Goal: Find specific page/section: Find specific page/section

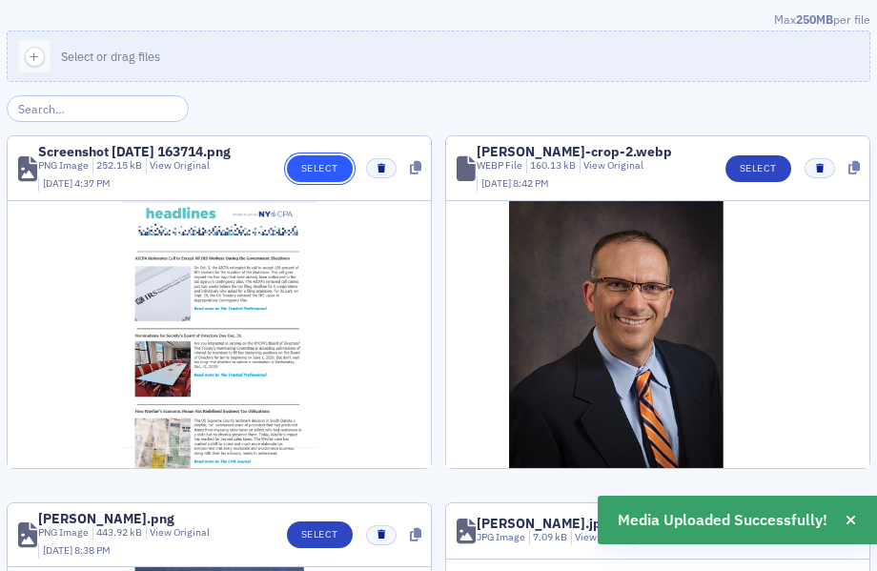
click at [316, 164] on button "Select" at bounding box center [320, 168] width 66 height 27
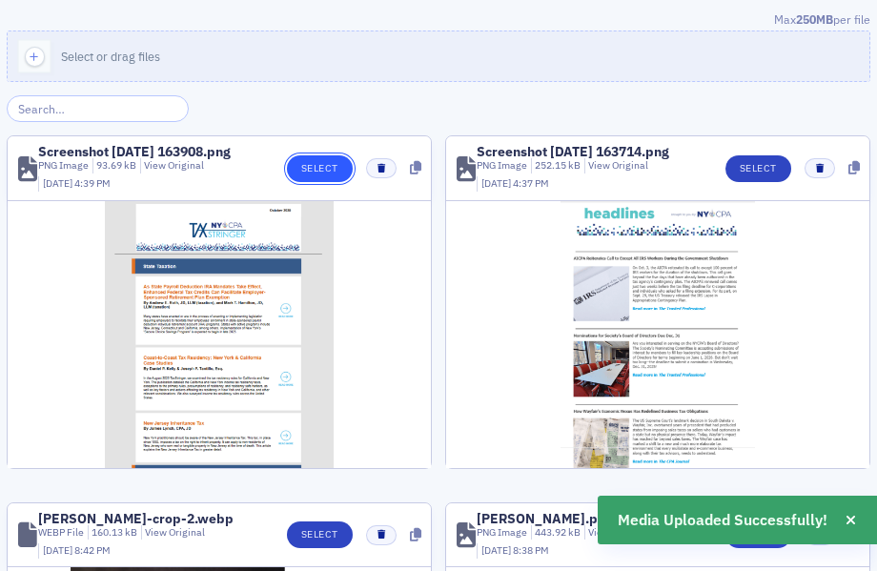
click at [315, 169] on button "Select" at bounding box center [320, 168] width 66 height 27
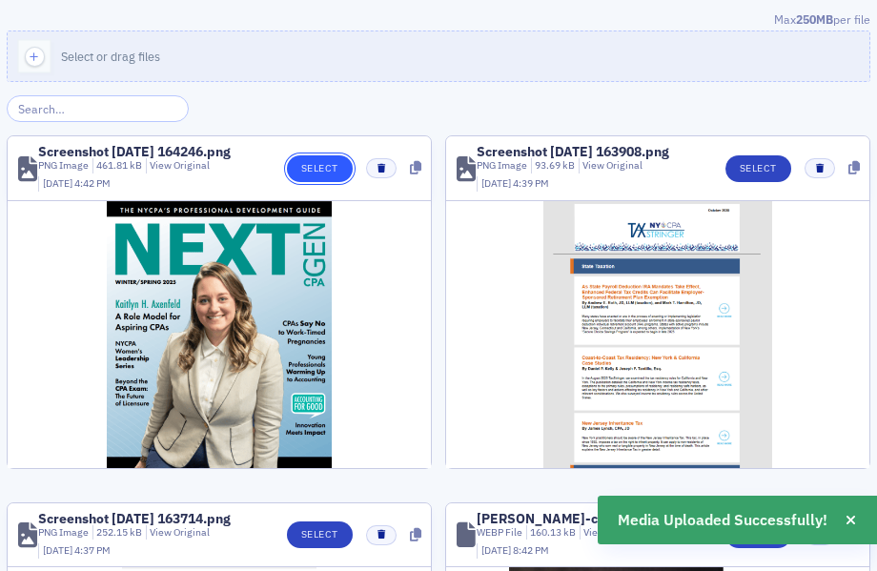
click at [301, 169] on button "Select" at bounding box center [320, 168] width 66 height 27
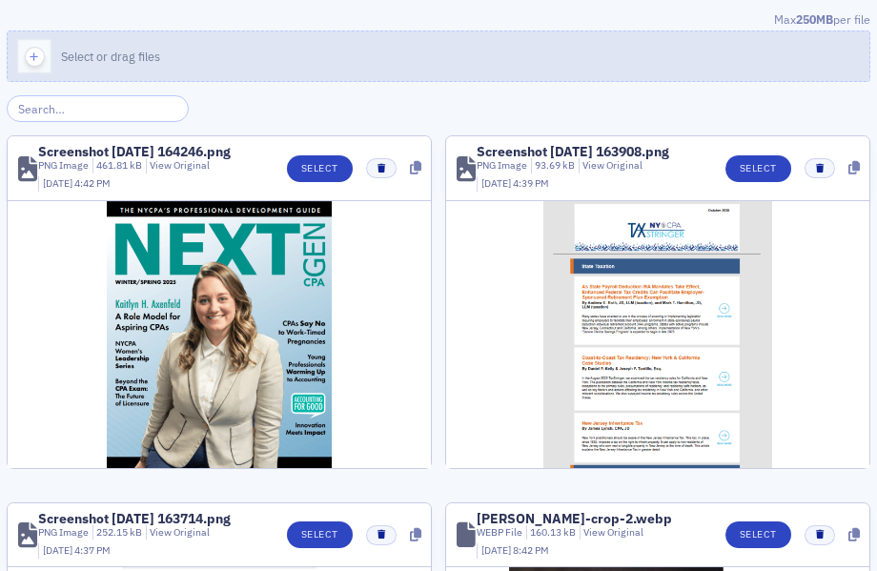
click at [37, 53] on icon "button" at bounding box center [34, 57] width 17 height 17
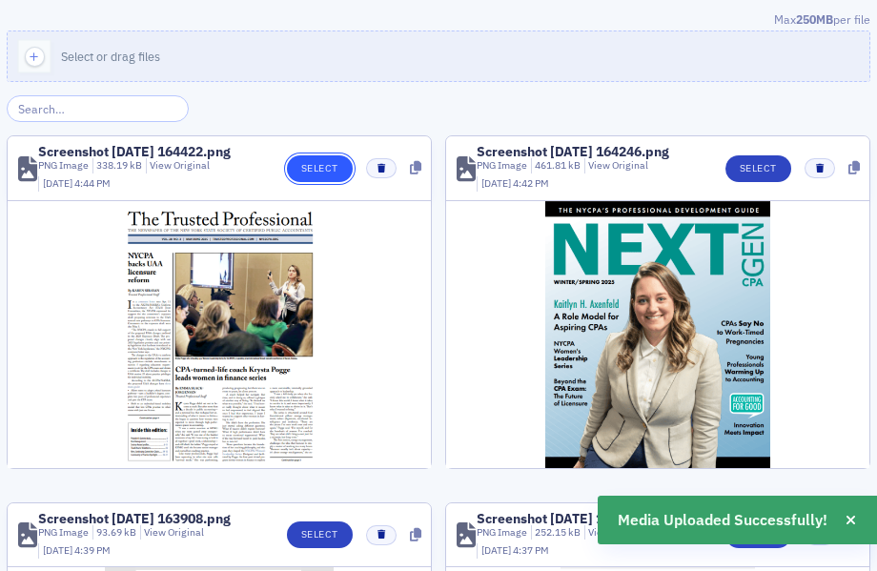
click at [319, 160] on button "Select" at bounding box center [320, 168] width 66 height 27
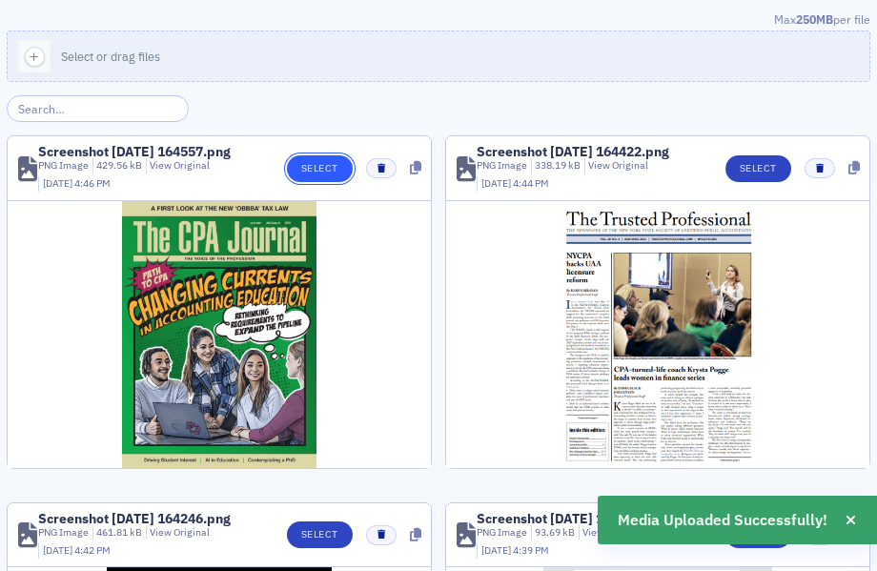
click at [317, 171] on button "Select" at bounding box center [320, 168] width 66 height 27
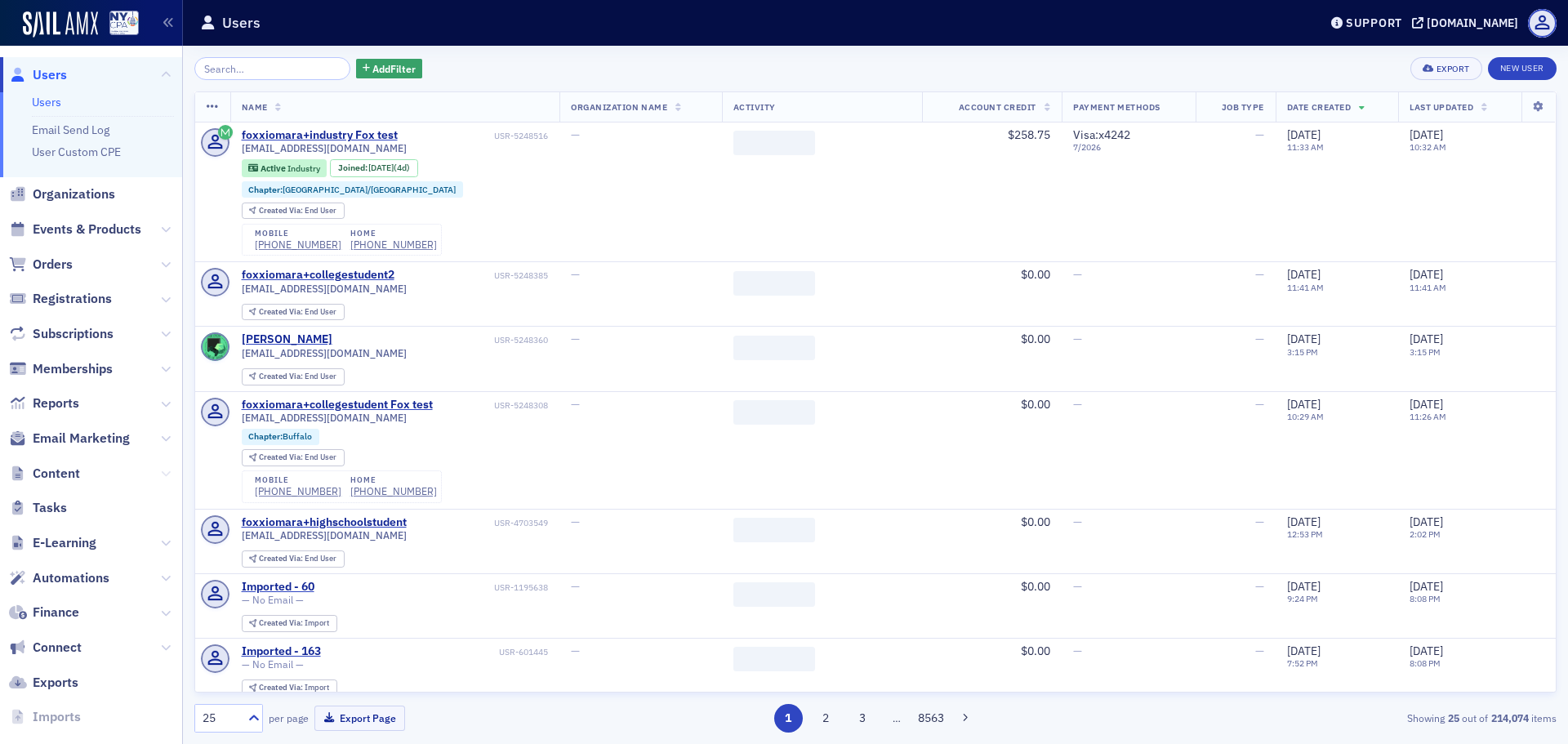
click at [161, 471] on icon at bounding box center [165, 473] width 9 height 9
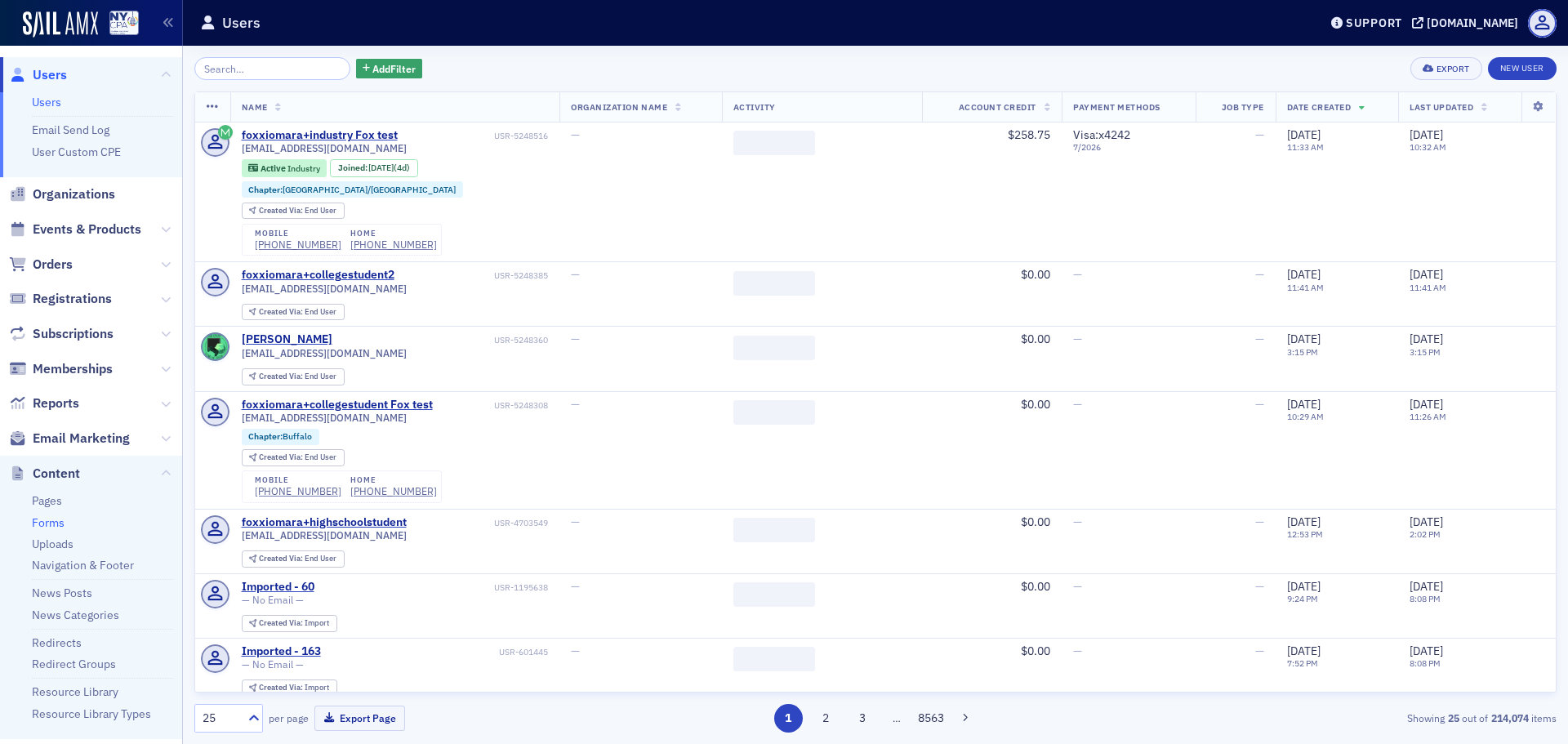
click at [52, 523] on link "Forms" at bounding box center [48, 522] width 33 height 15
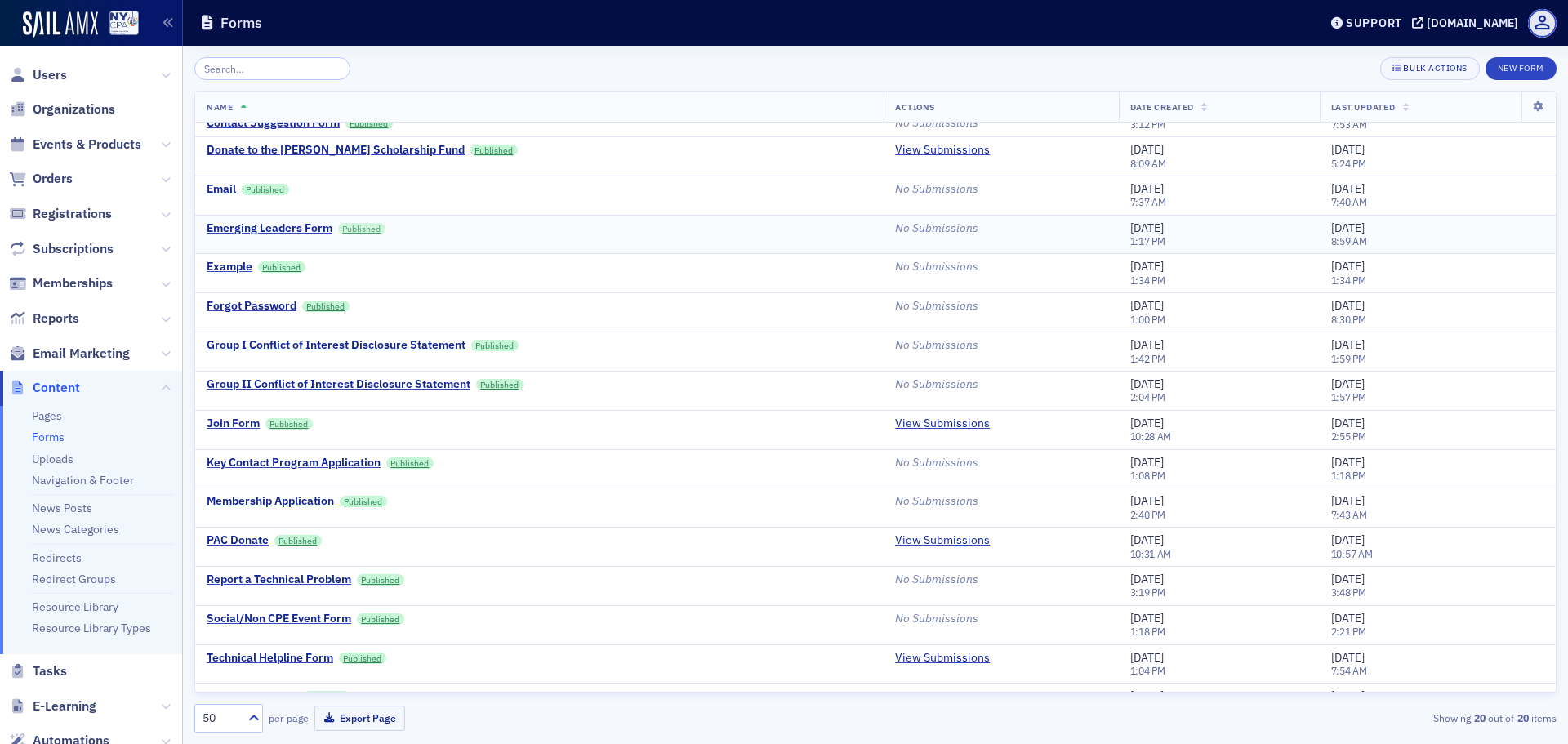
scroll to position [164, 0]
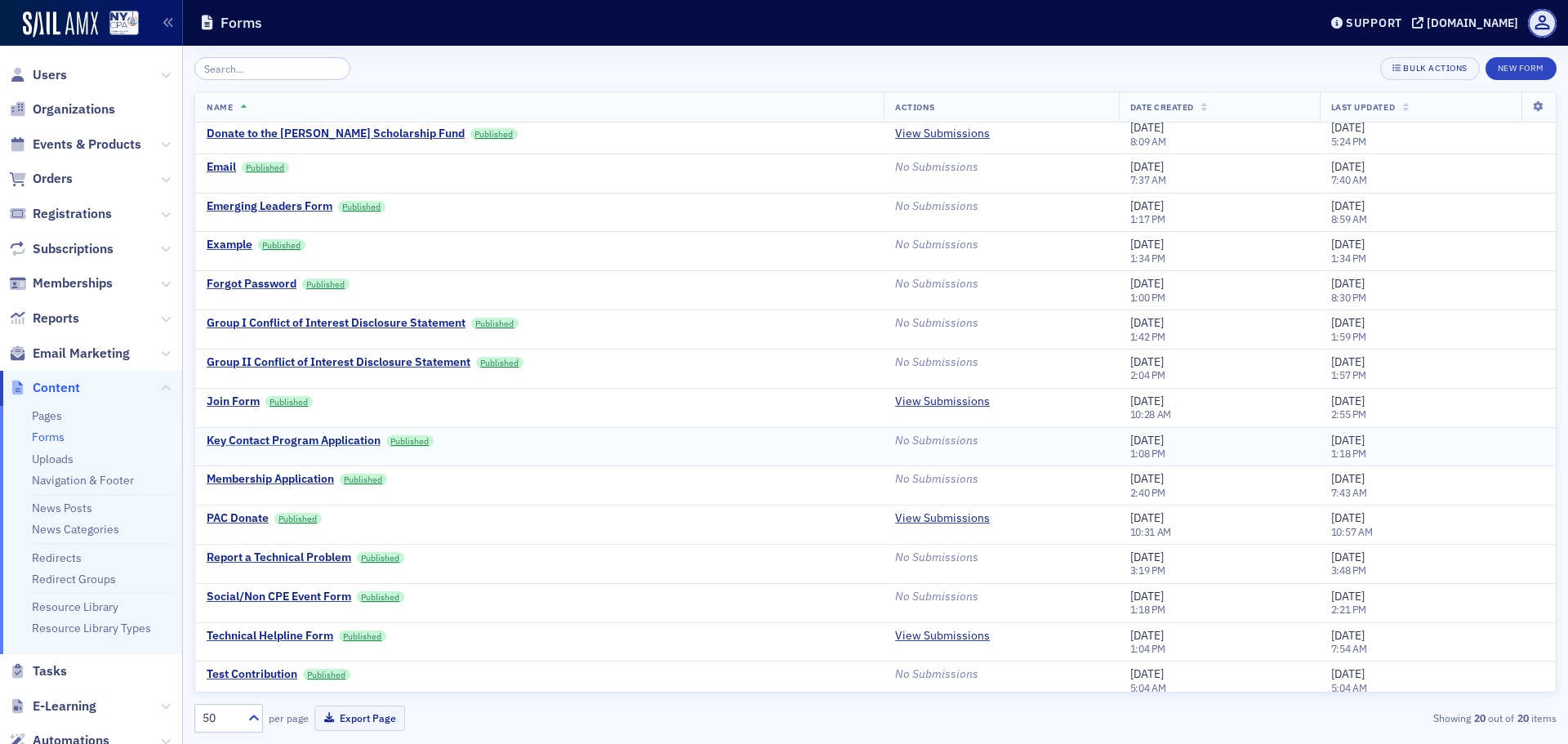
click at [327, 438] on div "Key Contact Program Application" at bounding box center [293, 440] width 174 height 15
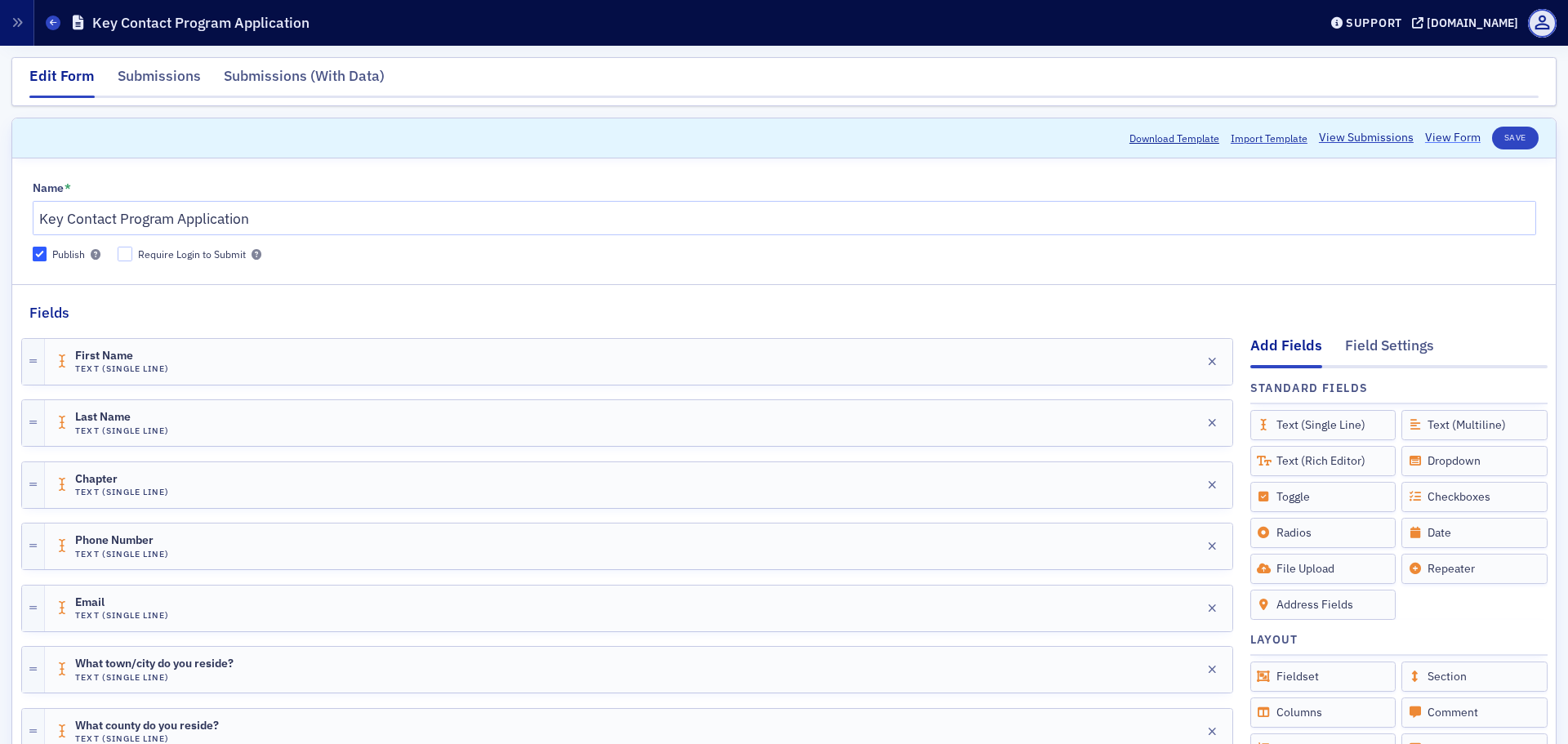
click at [1455, 134] on link "View Form" at bounding box center [1452, 138] width 56 height 17
